Goal: Information Seeking & Learning: Learn about a topic

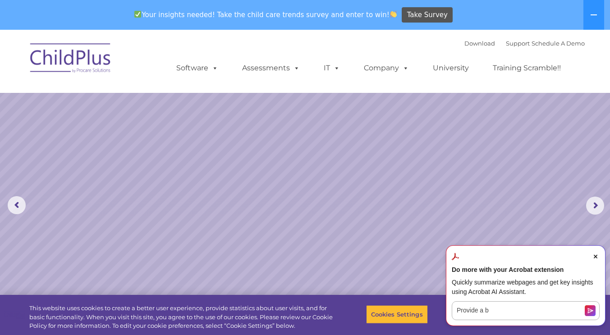
select select "MEDIUM"
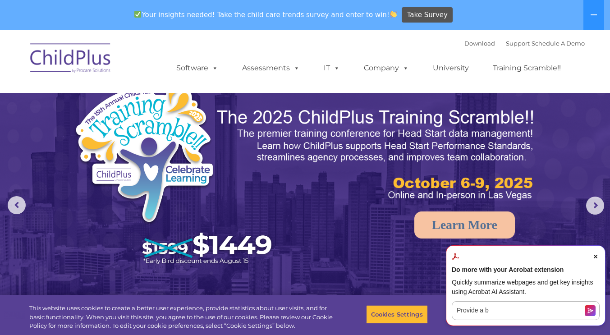
click at [596, 257] on icon "Close Acrobat AI Assistant Dialog" at bounding box center [596, 257] width 4 height 4
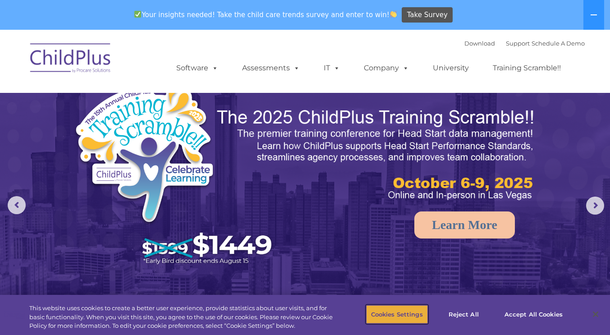
click at [393, 320] on button "Cookies Settings" at bounding box center [397, 314] width 62 height 19
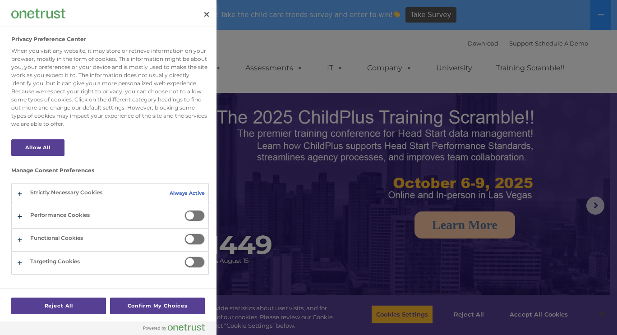
click at [575, 255] on div at bounding box center [308, 167] width 617 height 335
click at [544, 316] on div at bounding box center [308, 167] width 617 height 335
click at [543, 319] on div at bounding box center [308, 167] width 617 height 335
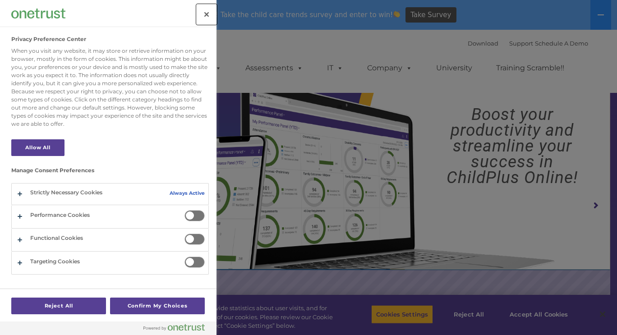
click at [205, 20] on button "Close" at bounding box center [207, 15] width 20 height 20
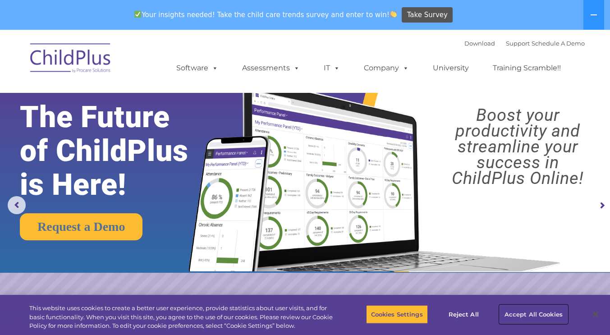
click at [533, 319] on button "Accept All Cookies" at bounding box center [533, 314] width 68 height 19
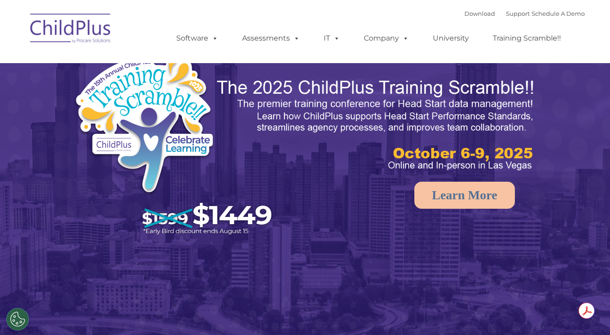
select select "MEDIUM"
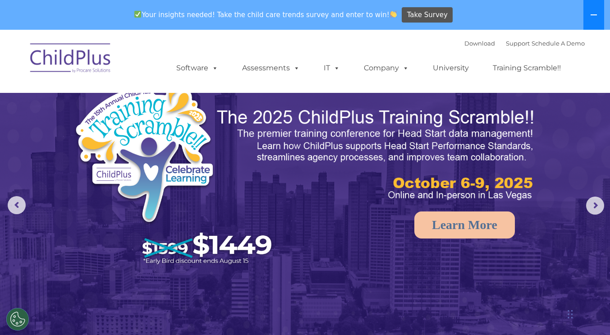
click at [593, 14] on icon at bounding box center [593, 14] width 7 height 7
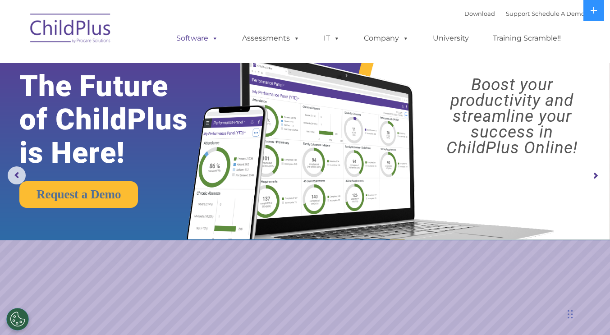
click at [211, 38] on span at bounding box center [213, 38] width 10 height 9
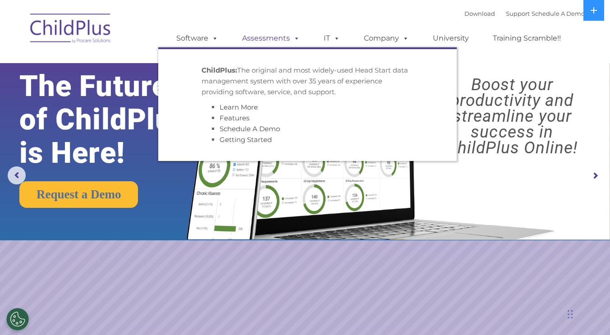
click at [270, 40] on link "Assessments" at bounding box center [271, 38] width 76 height 18
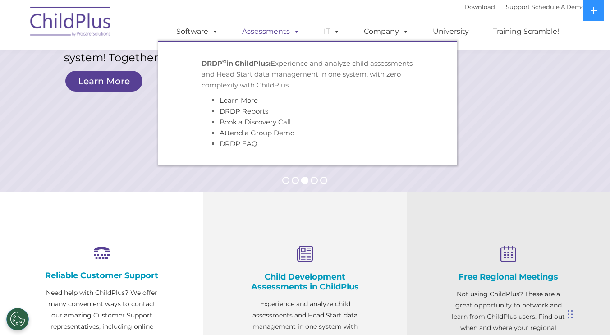
scroll to position [161, 0]
click at [404, 207] on div "Child Development Assessments in ChildPlus Experience and analyze child assessm…" at bounding box center [304, 319] width 203 height 256
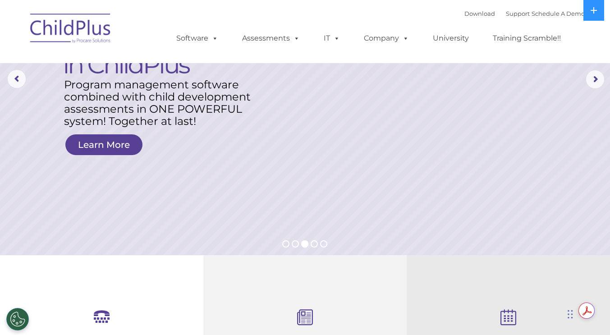
scroll to position [0, 0]
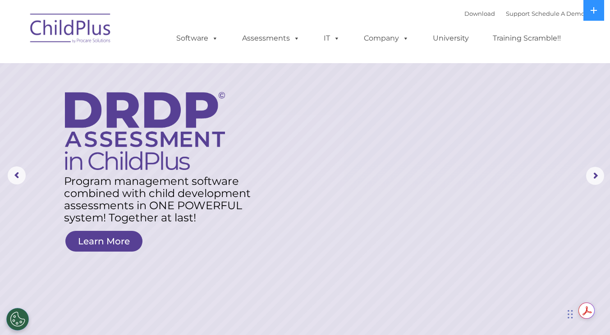
click at [588, 181] on rs-arrow at bounding box center [595, 176] width 18 height 18
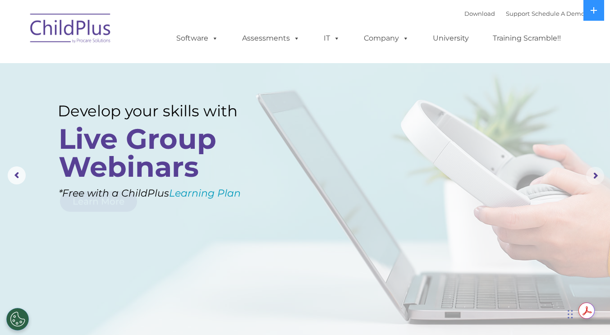
click at [595, 176] on rs-arrow at bounding box center [595, 176] width 18 height 18
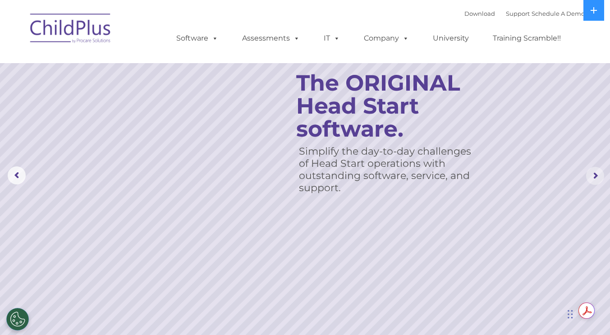
click at [593, 178] on rs-arrow at bounding box center [595, 176] width 18 height 18
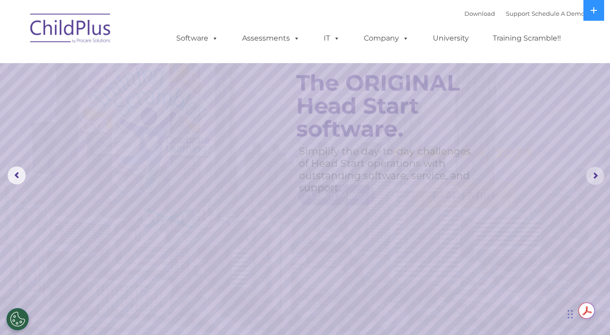
click at [594, 174] on rs-arrow at bounding box center [595, 176] width 18 height 18
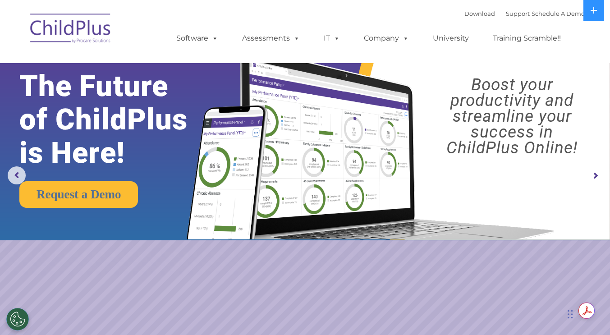
click at [601, 173] on rs-arrow at bounding box center [595, 176] width 18 height 18
